Goal: Navigation & Orientation: Go to known website

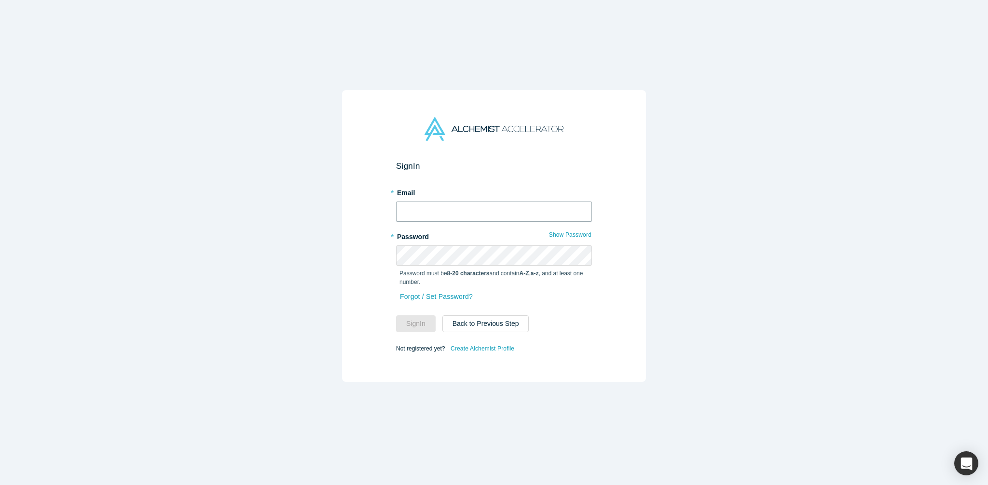
type input "[PERSON_NAME][EMAIL_ADDRESS][DOMAIN_NAME]"
click at [426, 321] on button "Sign In" at bounding box center [416, 323] width 40 height 17
